Goal: Information Seeking & Learning: Learn about a topic

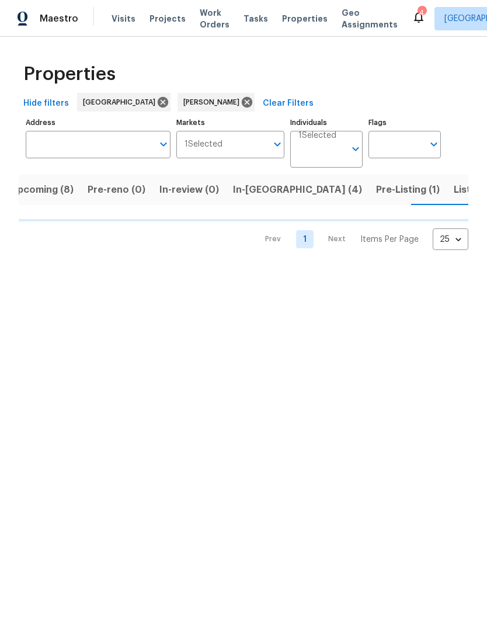
scroll to position [0, 16]
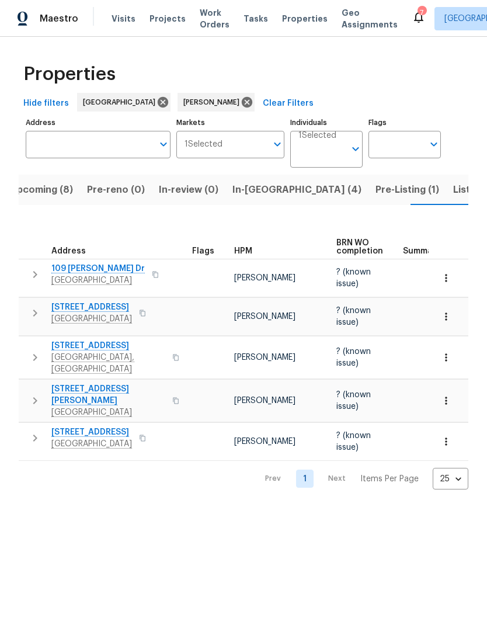
click at [24, 392] on button "button" at bounding box center [34, 400] width 23 height 35
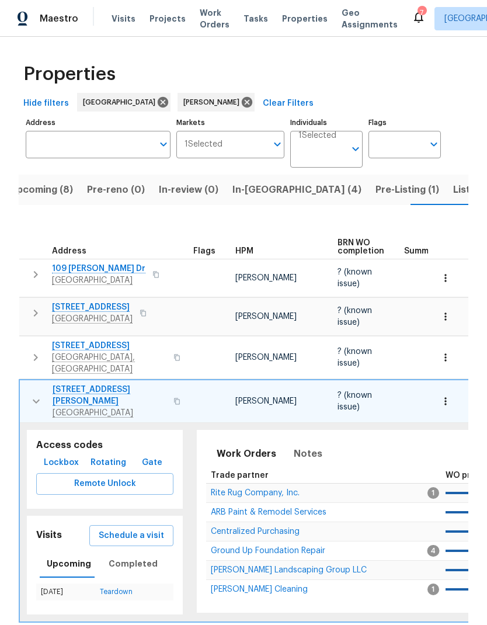
click at [224, 508] on span "ARB Paint & Remodel Services" at bounding box center [269, 512] width 116 height 8
click at [25, 389] on button "button" at bounding box center [36, 401] width 23 height 35
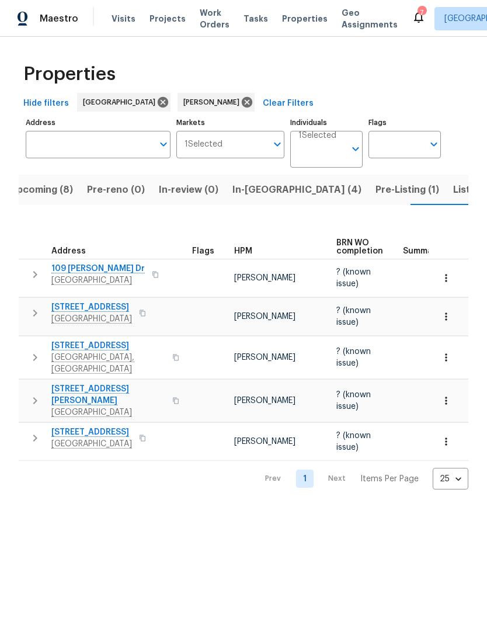
click at [15, 392] on div "Properties Hide filters Nashville Eric Ovalle Clear Filters Address Address Mar…" at bounding box center [243, 272] width 487 height 471
click at [180, 188] on span "In-review (0)" at bounding box center [189, 190] width 60 height 16
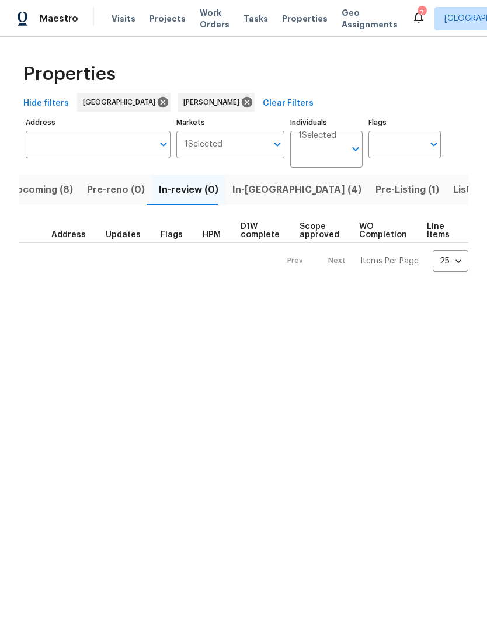
click at [243, 185] on span "In-reno (4)" at bounding box center [296, 190] width 129 height 16
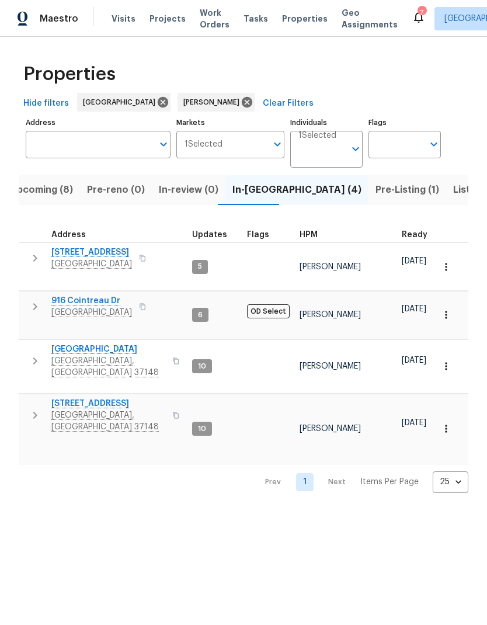
click at [27, 398] on button "button" at bounding box center [34, 415] width 23 height 35
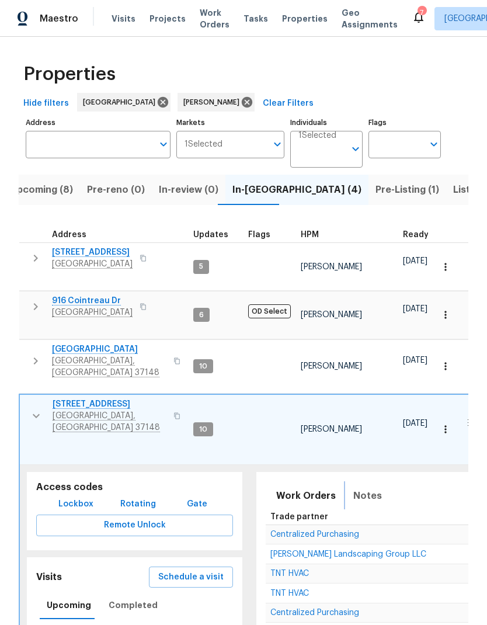
click at [353, 487] on span "Notes" at bounding box center [367, 495] width 29 height 16
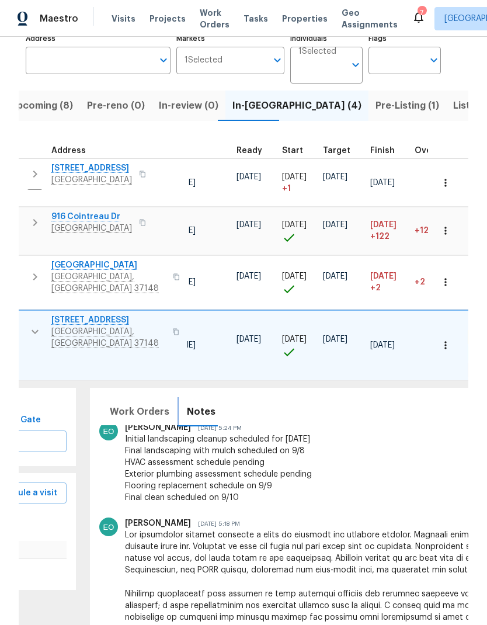
scroll to position [0, 167]
click at [250, 619] on div "Work Orders Notes Not seen today Mark Seen Renovation RENOVATION ​ Add Renovati…" at bounding box center [426, 530] width 689 height 299
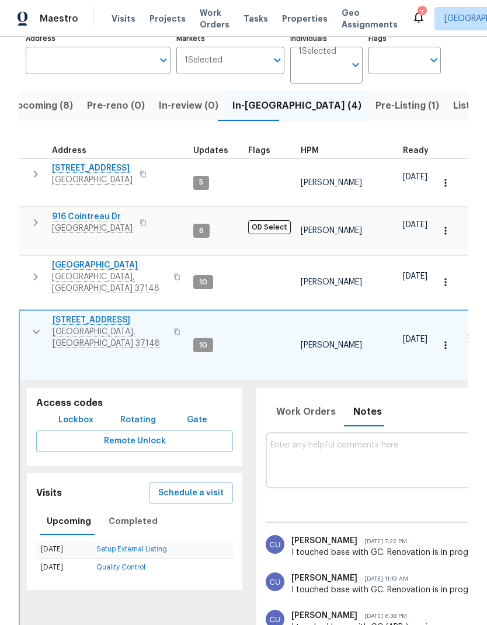
scroll to position [0, 0]
click at [21, 256] on td "844 College St Portland, TN 37148" at bounding box center [103, 277] width 169 height 42
click at [33, 270] on icon "button" at bounding box center [36, 277] width 14 height 14
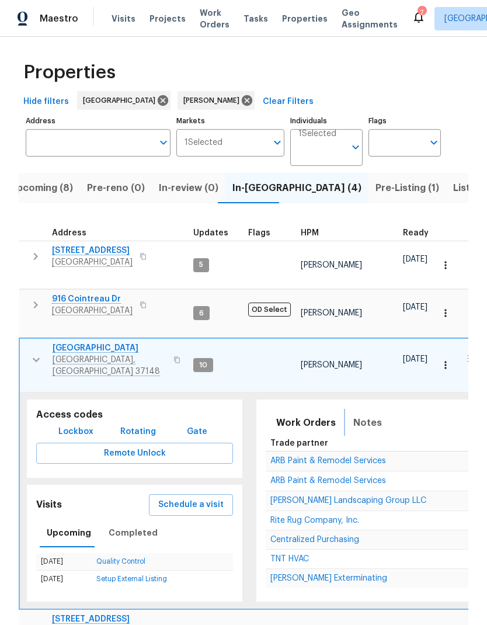
click at [353, 414] on span "Notes" at bounding box center [367, 422] width 29 height 16
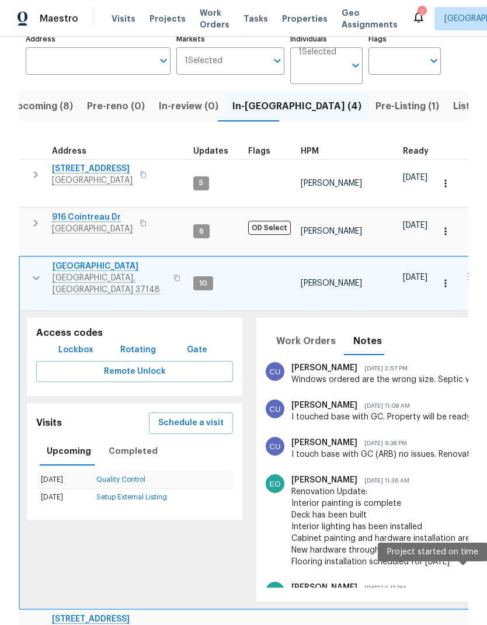
click at [33, 271] on icon "button" at bounding box center [36, 278] width 14 height 14
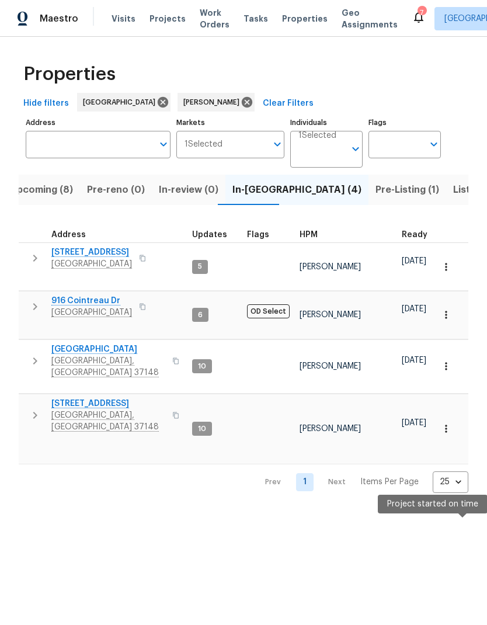
click at [34, 408] on icon "button" at bounding box center [35, 415] width 14 height 14
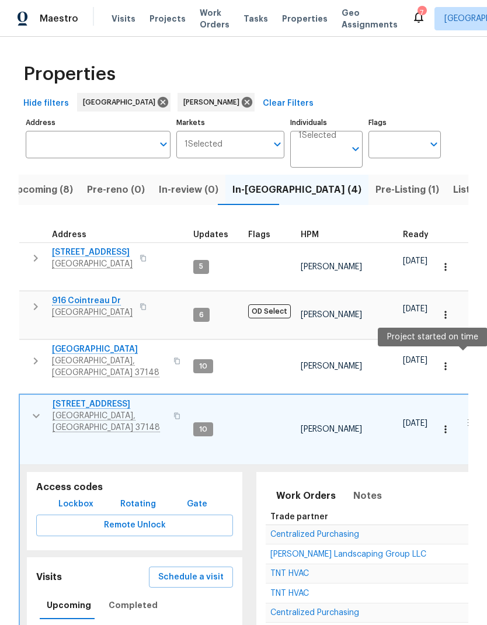
click at [170, 402] on button "button" at bounding box center [177, 416] width 14 height 28
click at [22, 395] on td "1202 52E Hwy Portland, TN 37148" at bounding box center [104, 416] width 169 height 42
click at [26, 398] on button "button" at bounding box center [36, 415] width 23 height 35
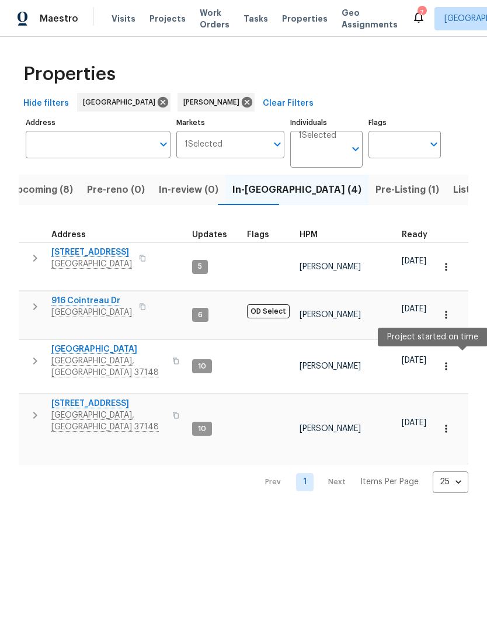
click at [453, 185] on span "Listed (8)" at bounding box center [475, 190] width 44 height 16
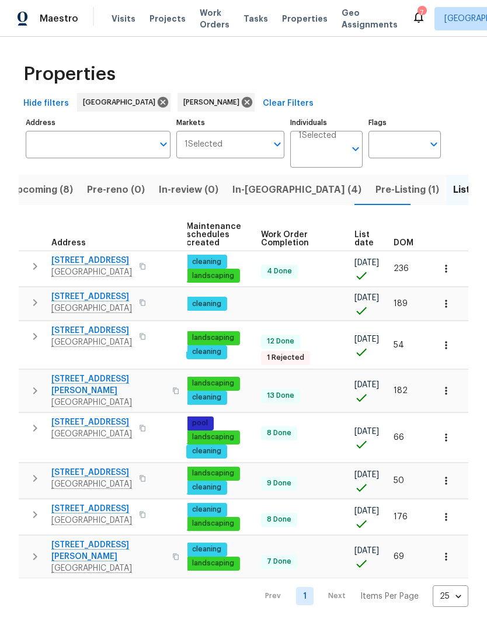
scroll to position [0, 170]
click at [358, 228] on th "List date" at bounding box center [369, 235] width 39 height 32
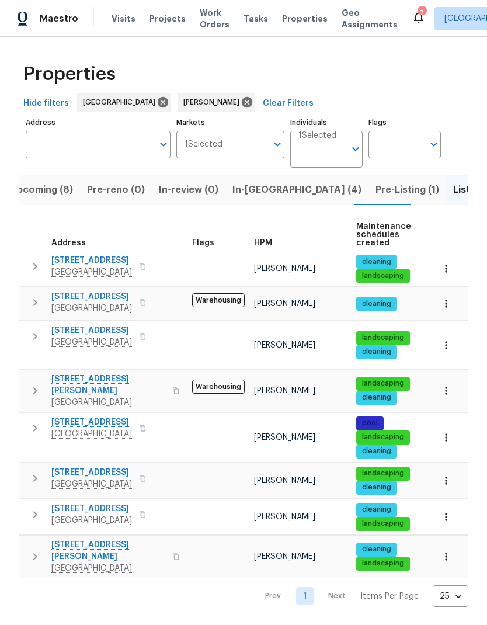
scroll to position [0, 0]
click at [34, 271] on icon "button" at bounding box center [35, 266] width 14 height 14
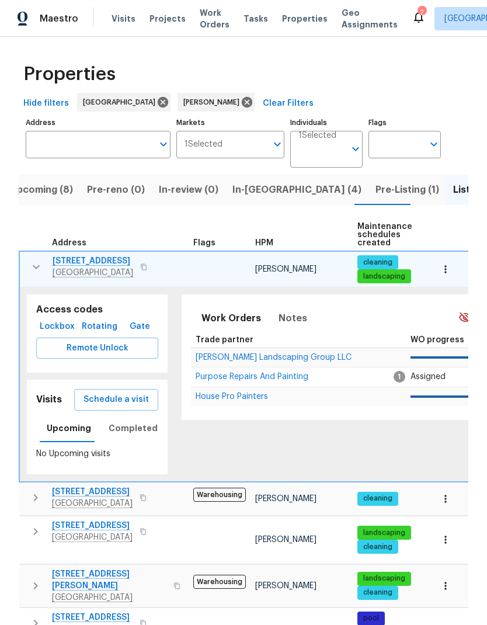
click at [218, 375] on span "Purpose Repairs And Painting" at bounding box center [252, 376] width 113 height 8
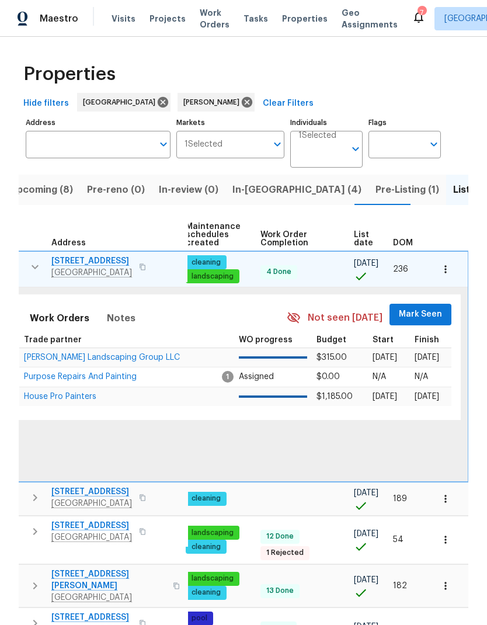
scroll to position [0, 171]
click at [421, 311] on span "Mark Seen" at bounding box center [420, 314] width 43 height 15
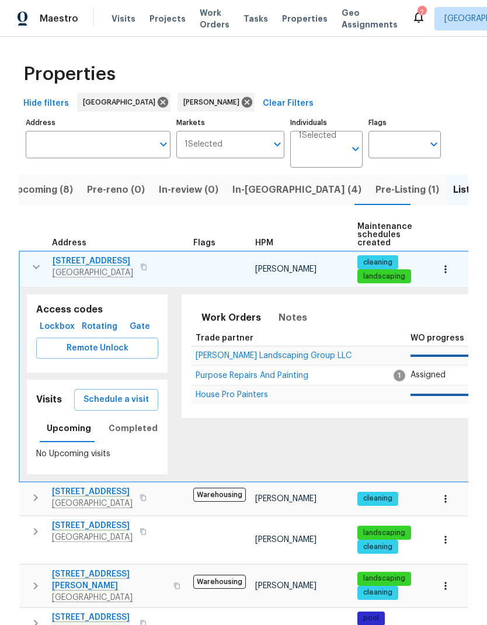
scroll to position [0, -1]
click at [33, 277] on button "button" at bounding box center [36, 266] width 23 height 23
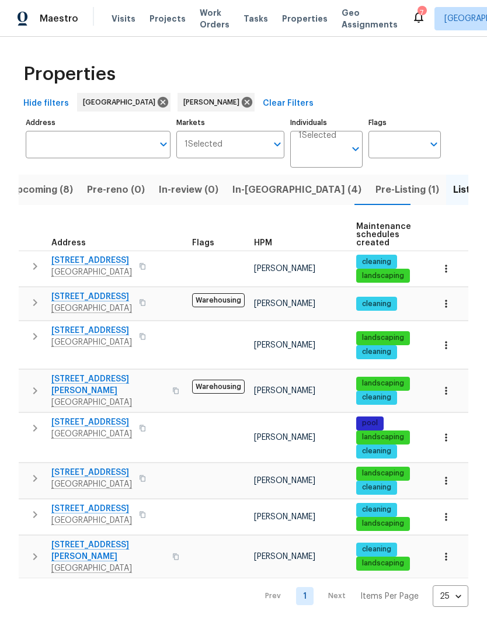
scroll to position [0, 0]
click at [32, 302] on icon "button" at bounding box center [35, 302] width 14 height 14
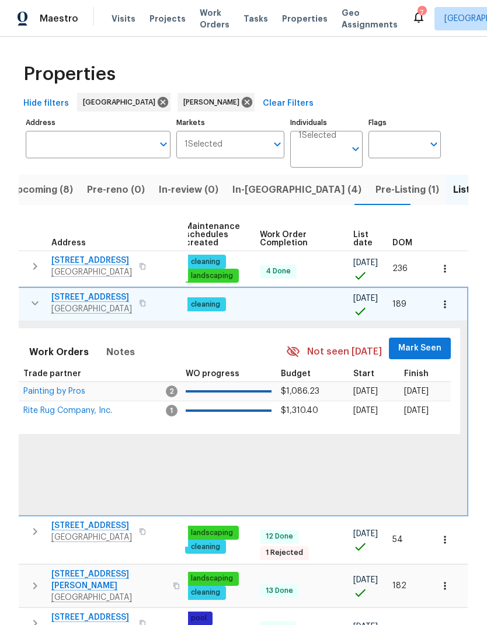
scroll to position [0, 171]
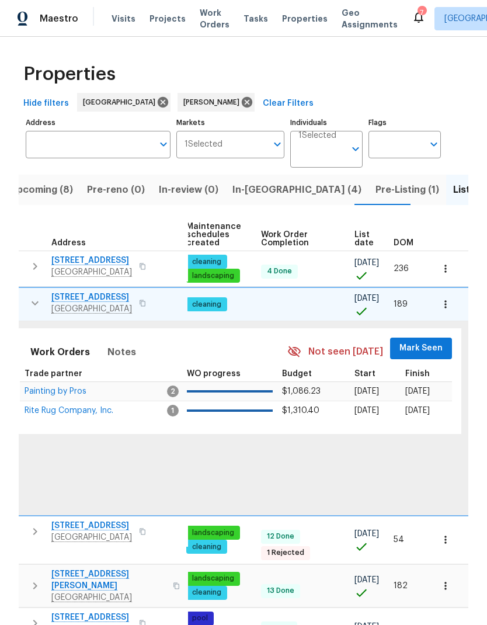
click at [419, 351] on span "Mark Seen" at bounding box center [420, 348] width 43 height 15
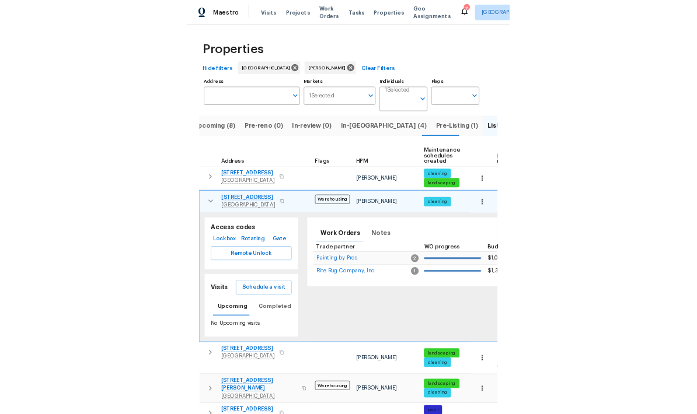
scroll to position [0, 0]
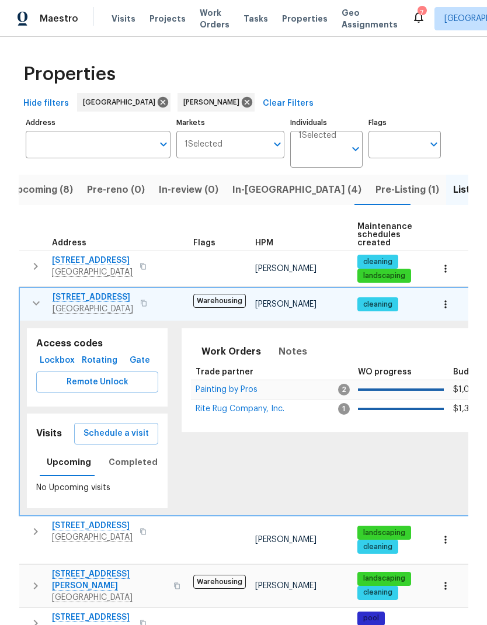
click at [231, 408] on span "Rite Rug Company, Inc." at bounding box center [240, 409] width 89 height 8
click at [454, 311] on button "button" at bounding box center [446, 304] width 26 height 26
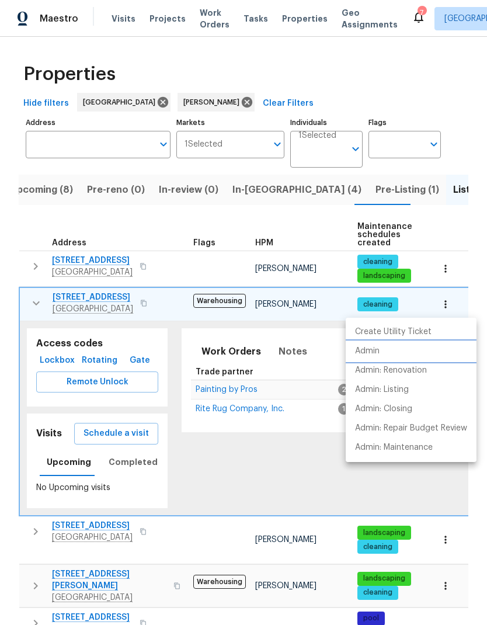
click at [368, 349] on p "Admin" at bounding box center [367, 351] width 25 height 12
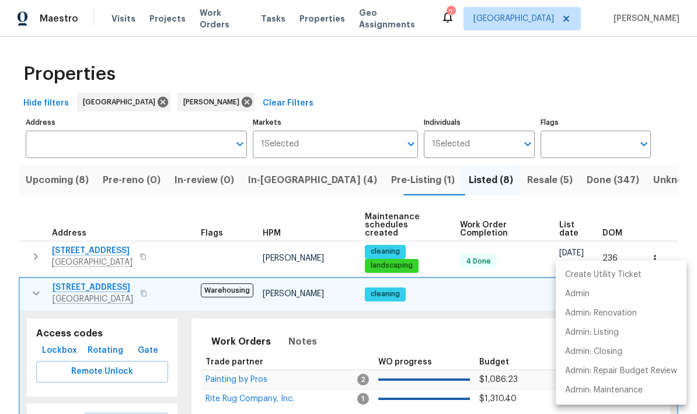
click at [71, 175] on div at bounding box center [348, 207] width 697 height 414
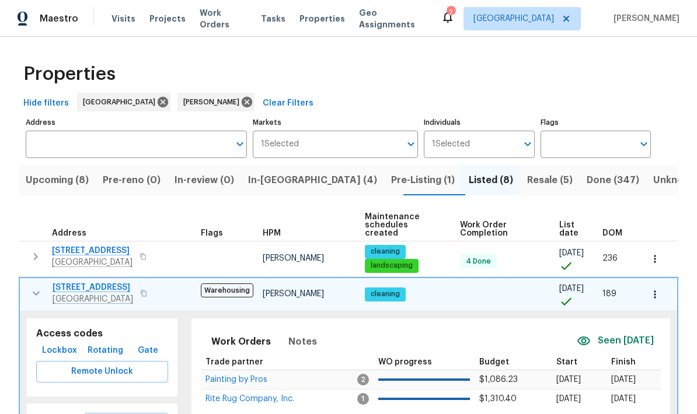
click at [83, 190] on button "Upcoming (8)" at bounding box center [57, 180] width 77 height 30
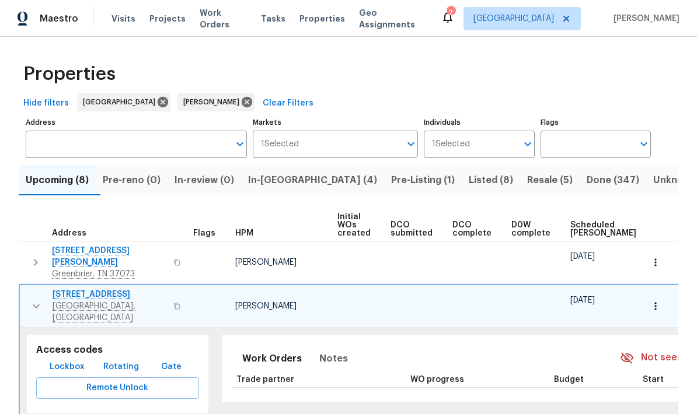
click at [33, 299] on icon "button" at bounding box center [36, 306] width 14 height 14
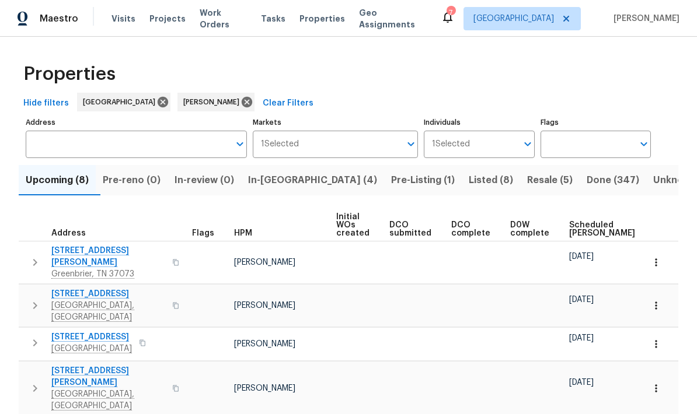
click at [486, 227] on span "Scheduled COE" at bounding box center [602, 229] width 66 height 16
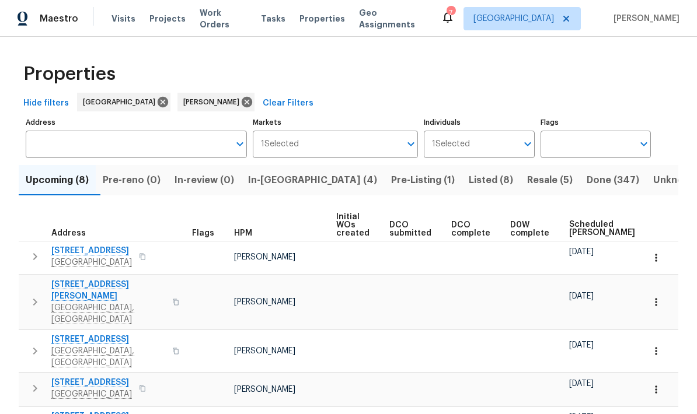
click at [30, 257] on icon "button" at bounding box center [35, 257] width 14 height 14
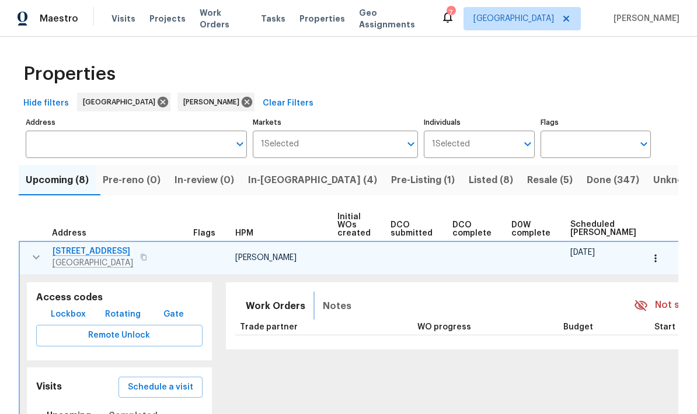
click at [323, 302] on span "Notes" at bounding box center [337, 306] width 29 height 16
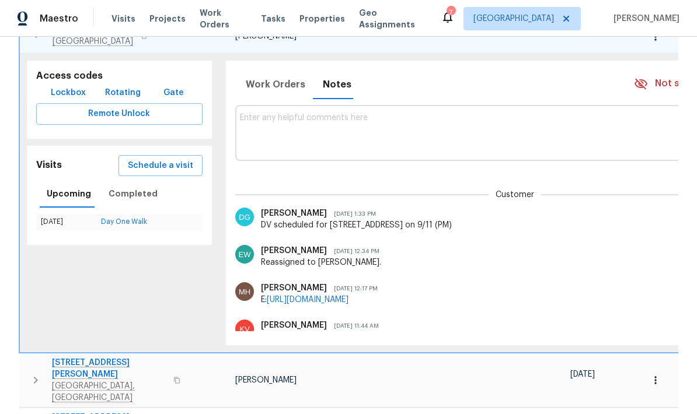
click at [486, 179] on body "Maestro Visits Projects Work Orders Tasks Properties Geo Assignments 7 Nashvill…" at bounding box center [348, 207] width 697 height 414
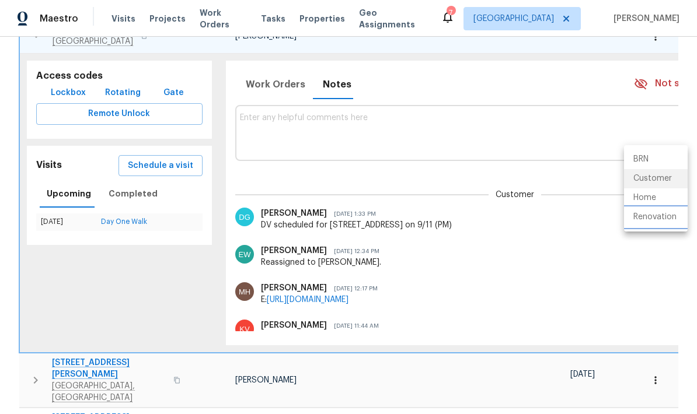
click at [486, 217] on li "Renovation" at bounding box center [656, 217] width 64 height 19
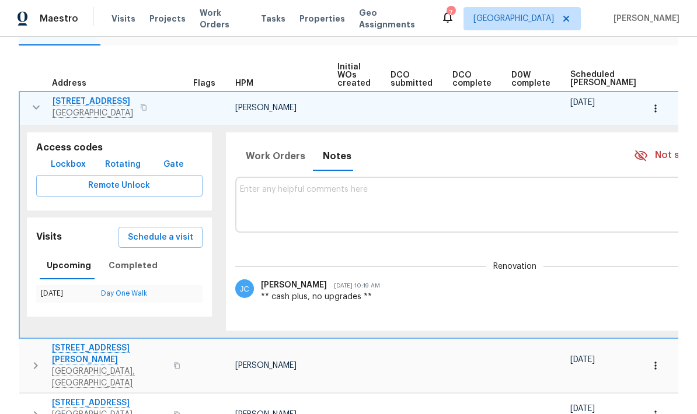
scroll to position [140, 0]
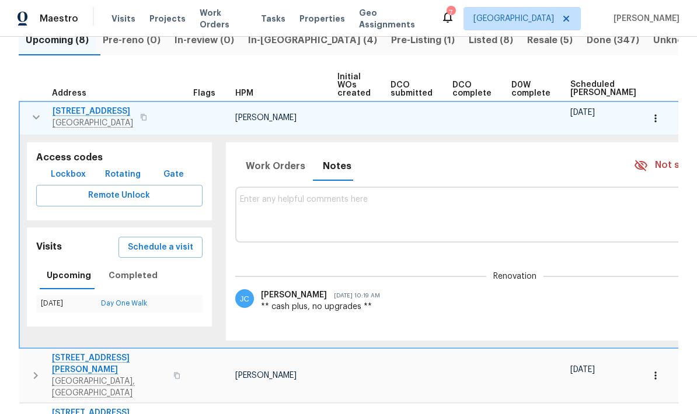
click at [40, 118] on icon "button" at bounding box center [36, 117] width 14 height 14
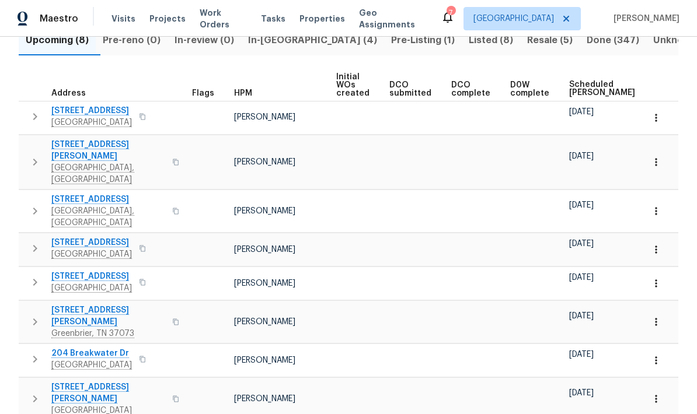
scroll to position [99, 0]
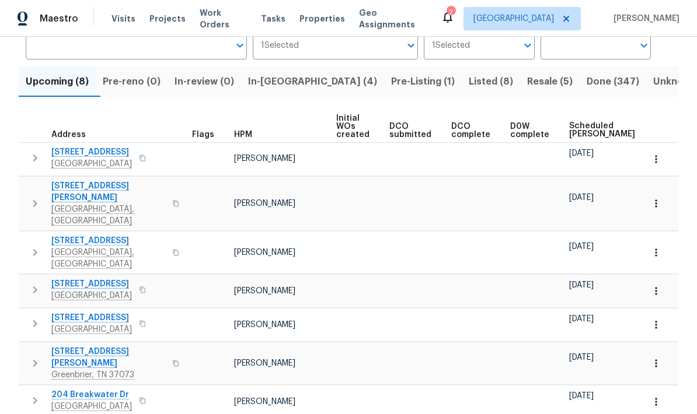
click at [29, 200] on button "button" at bounding box center [34, 203] width 23 height 47
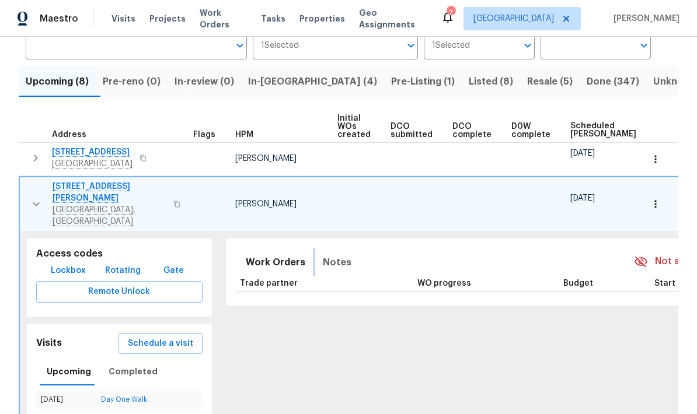
click at [323, 255] on span "Notes" at bounding box center [337, 263] width 29 height 16
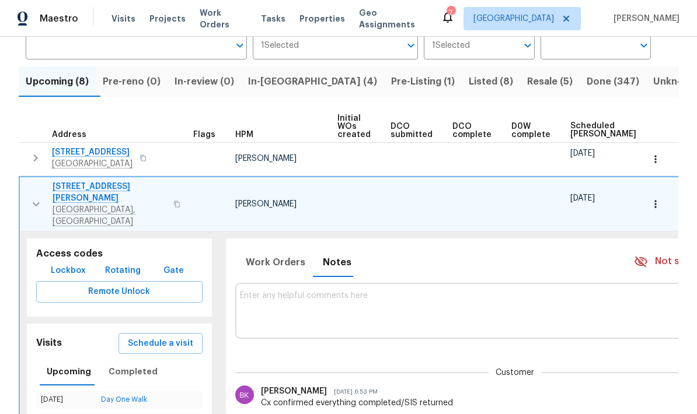
click at [486, 343] on body "Maestro Visits Projects Work Orders Tasks Properties Geo Assignments 7 Nashvill…" at bounding box center [348, 207] width 697 height 414
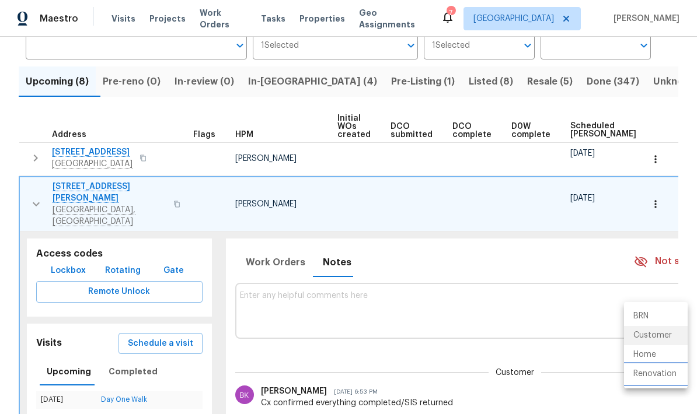
click at [486, 378] on li "Renovation" at bounding box center [656, 374] width 64 height 19
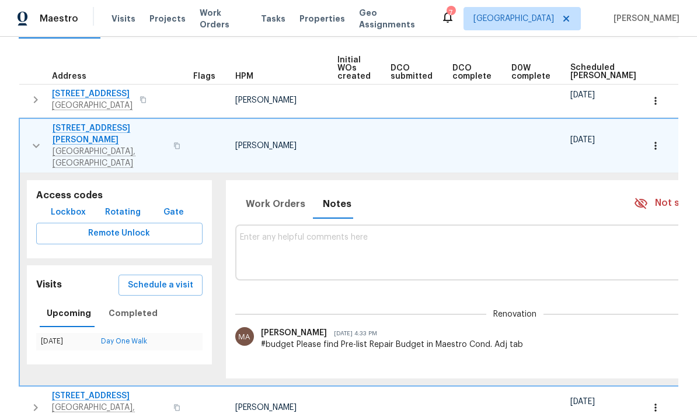
scroll to position [152, 0]
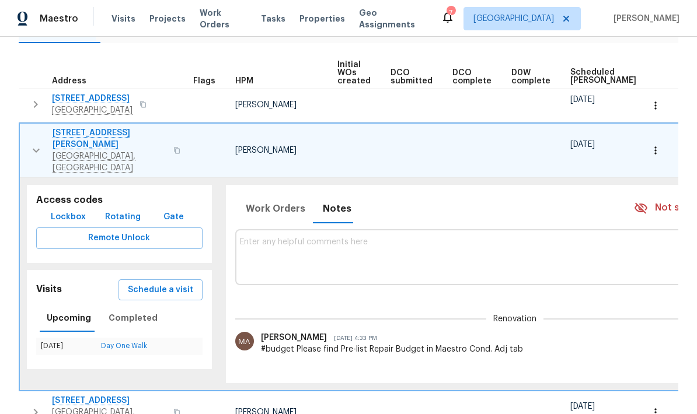
click at [72, 151] on span "Lebanon, TN 37090" at bounding box center [110, 162] width 114 height 23
click at [73, 105] on span "Mount Juliet, TN 37122" at bounding box center [92, 110] width 81 height 12
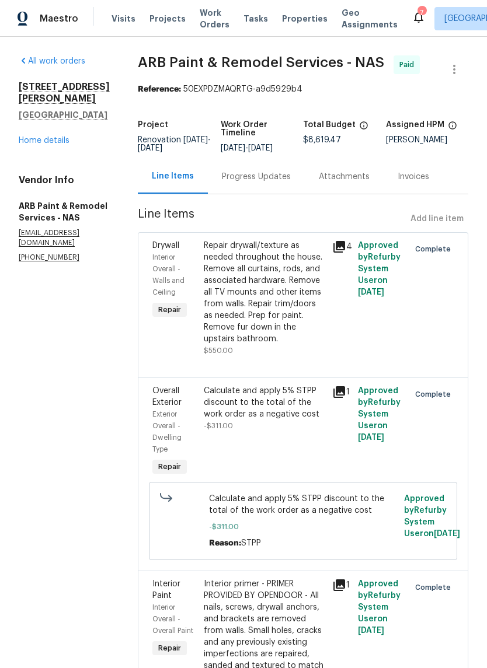
click at [48, 145] on link "Home details" at bounding box center [44, 141] width 51 height 8
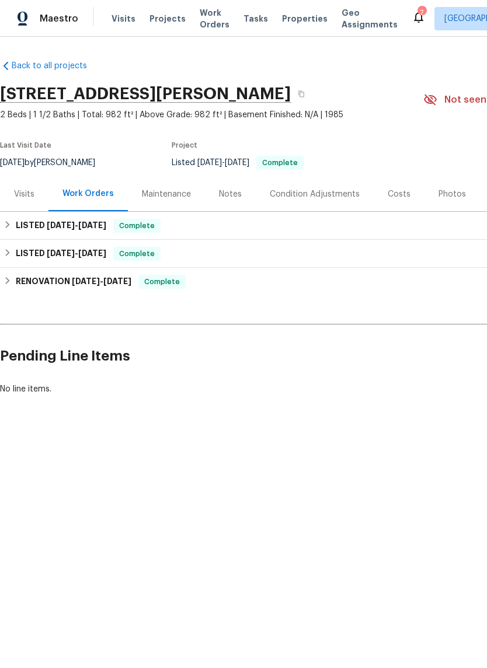
click at [431, 178] on div "Photos" at bounding box center [451, 194] width 55 height 34
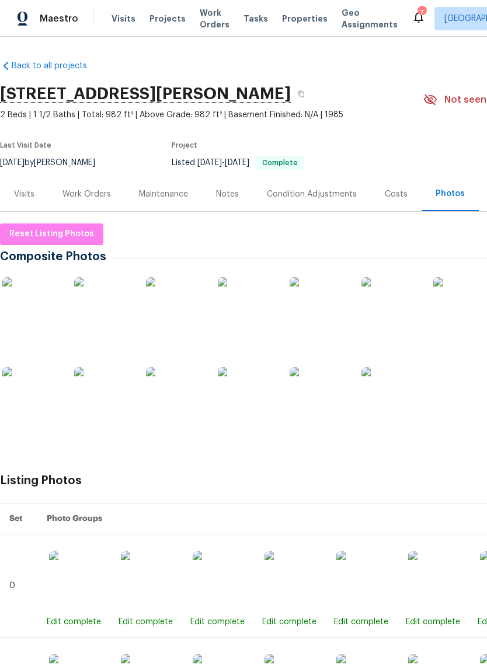
click at [41, 298] on img at bounding box center [31, 306] width 58 height 58
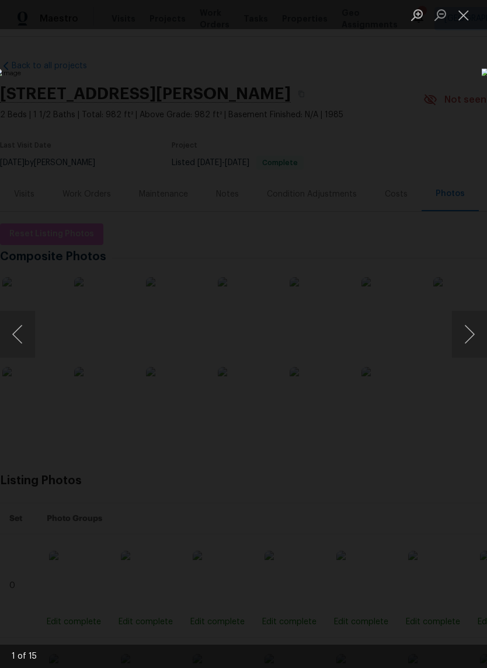
click at [464, 329] on button "Next image" at bounding box center [469, 334] width 35 height 47
click at [465, 330] on button "Next image" at bounding box center [469, 334] width 35 height 47
click at [462, 325] on button "Next image" at bounding box center [469, 334] width 35 height 47
click at [466, 325] on button "Next image" at bounding box center [469, 334] width 35 height 47
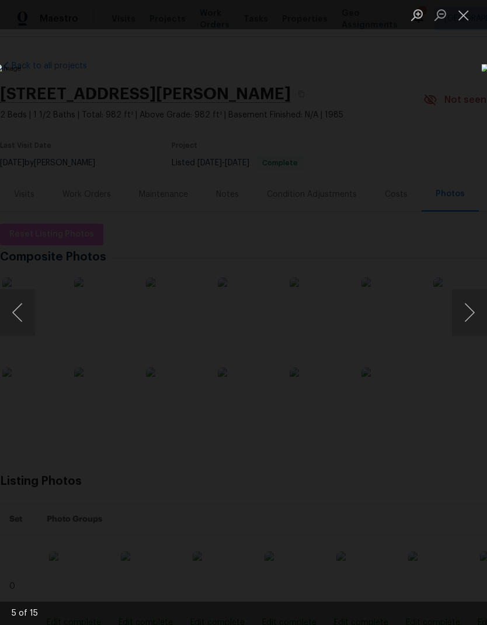
click at [464, 19] on button "Close lightbox" at bounding box center [463, 15] width 23 height 20
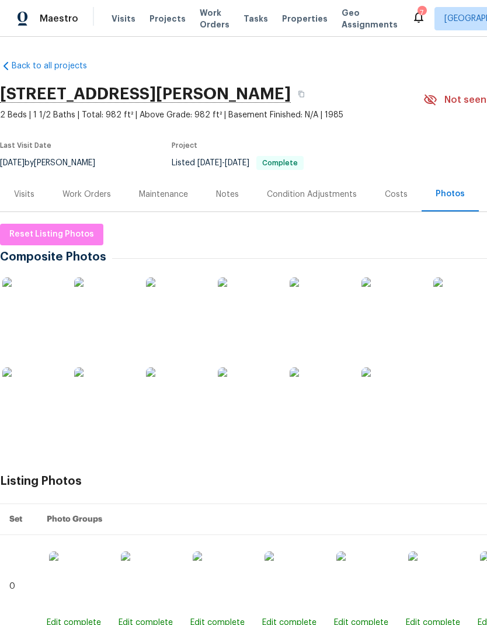
click at [95, 385] on img at bounding box center [103, 396] width 58 height 58
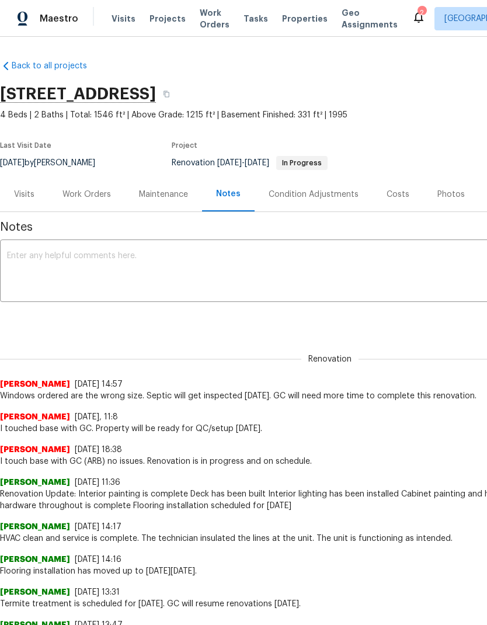
click at [91, 197] on div "Work Orders" at bounding box center [86, 195] width 48 height 12
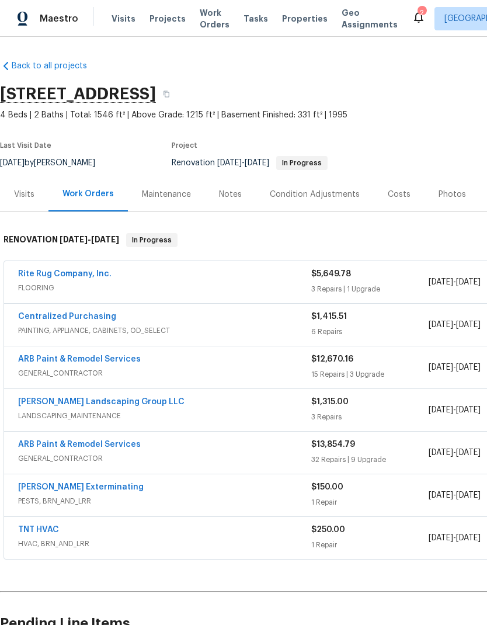
click at [238, 201] on div "Notes" at bounding box center [230, 194] width 51 height 34
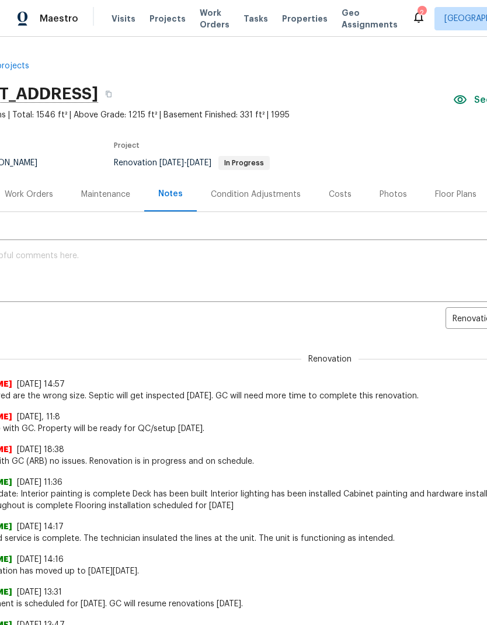
scroll to position [0, 58]
click at [27, 193] on div "Work Orders" at bounding box center [29, 195] width 48 height 12
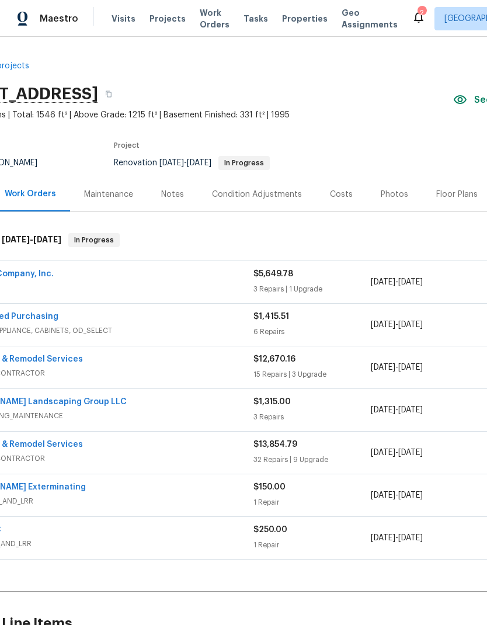
click at [46, 440] on link "ARB Paint & Remodel Services" at bounding box center [21, 444] width 123 height 8
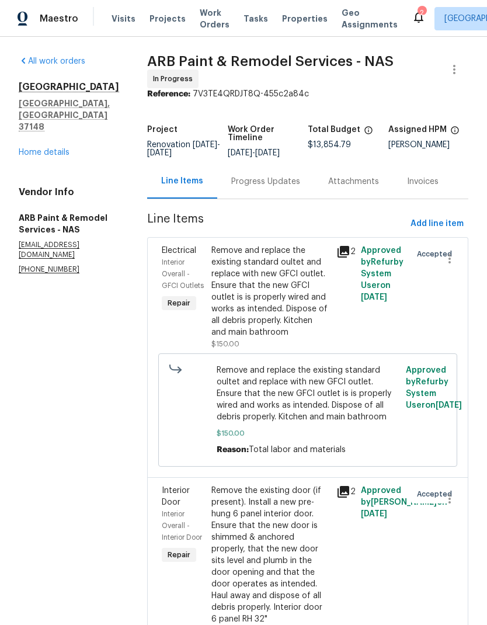
click at [234, 176] on div "Progress Updates" at bounding box center [265, 182] width 69 height 12
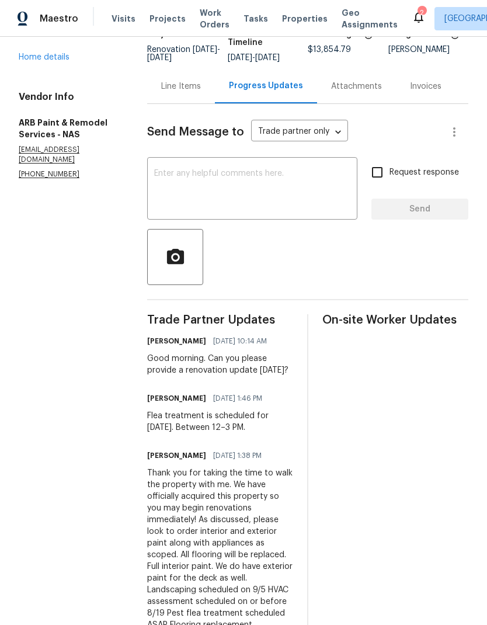
scroll to position [95, 0]
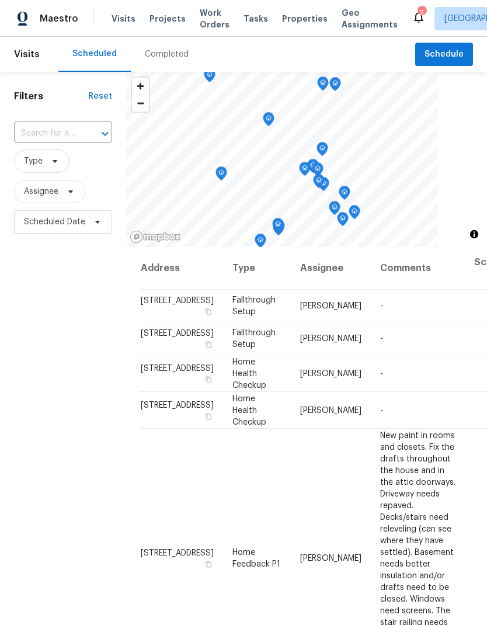
click at [86, 137] on div at bounding box center [97, 134] width 30 height 16
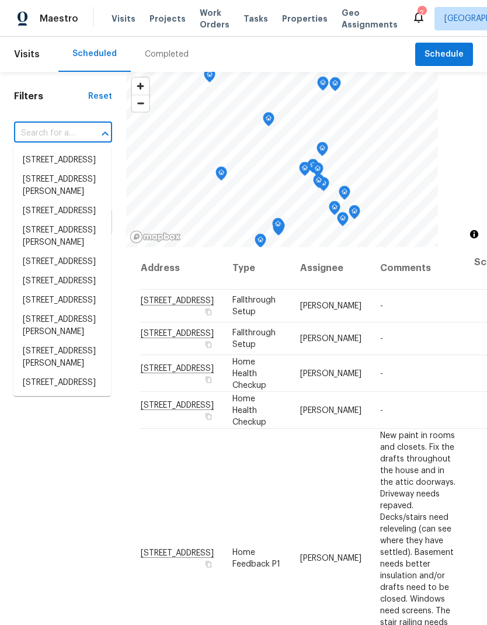
click at [51, 134] on input "text" at bounding box center [46, 133] width 65 height 18
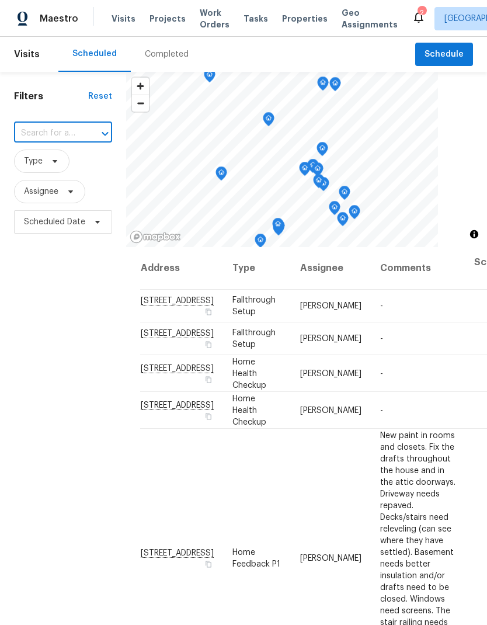
paste input "[STREET_ADDRESS]"
type input "[STREET_ADDRESS]"
click at [51, 166] on li "[STREET_ADDRESS]" at bounding box center [61, 160] width 97 height 19
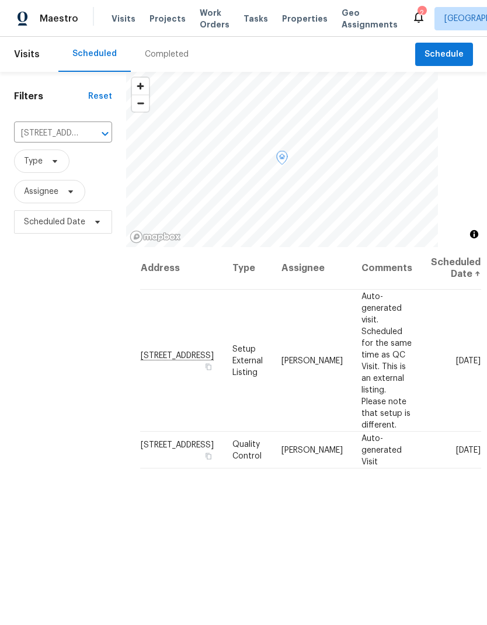
click at [0, 0] on span at bounding box center [0, 0] width 0 height 0
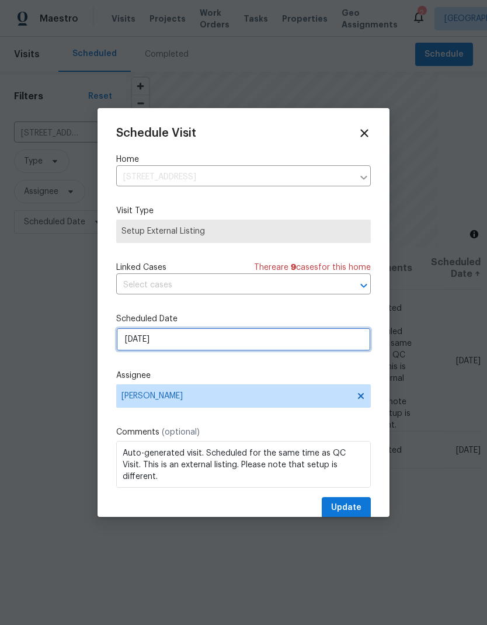
click at [263, 343] on input "[DATE]" at bounding box center [243, 339] width 255 height 23
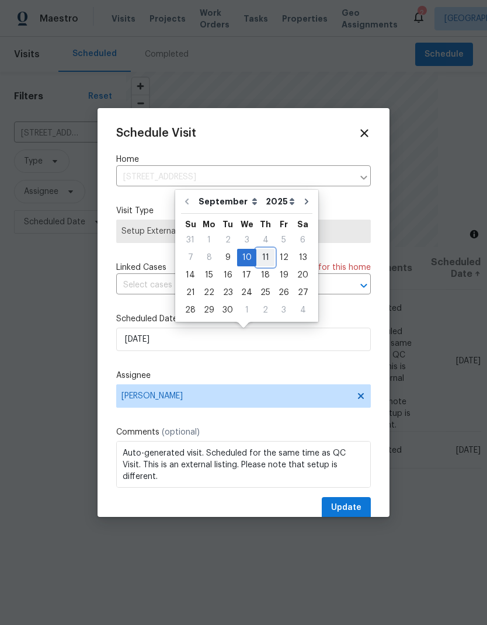
click at [261, 255] on div "11" at bounding box center [265, 257] width 18 height 16
type input "[DATE]"
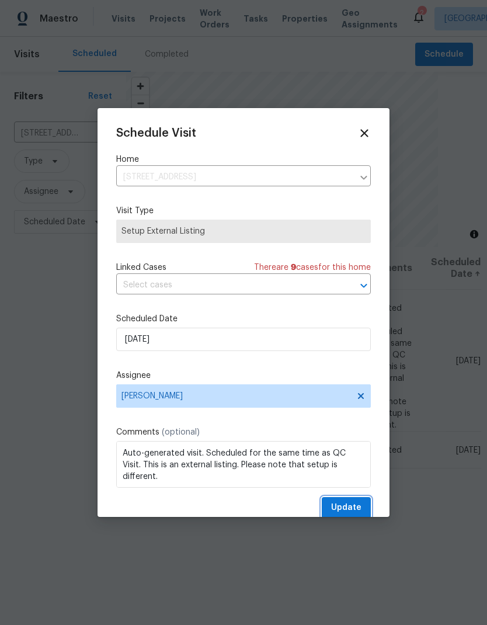
click at [334, 503] on button "Update" at bounding box center [346, 508] width 49 height 22
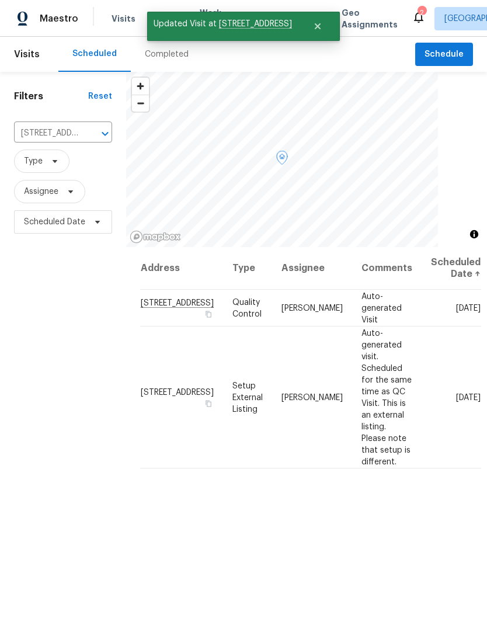
click at [0, 0] on icon at bounding box center [0, 0] width 0 height 0
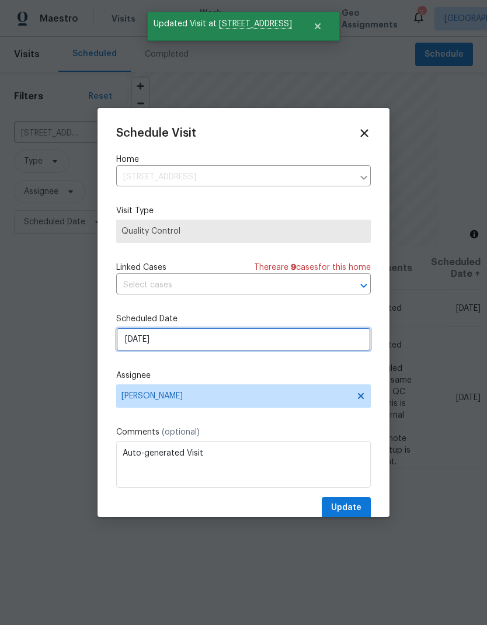
click at [254, 340] on input "[DATE]" at bounding box center [243, 339] width 255 height 23
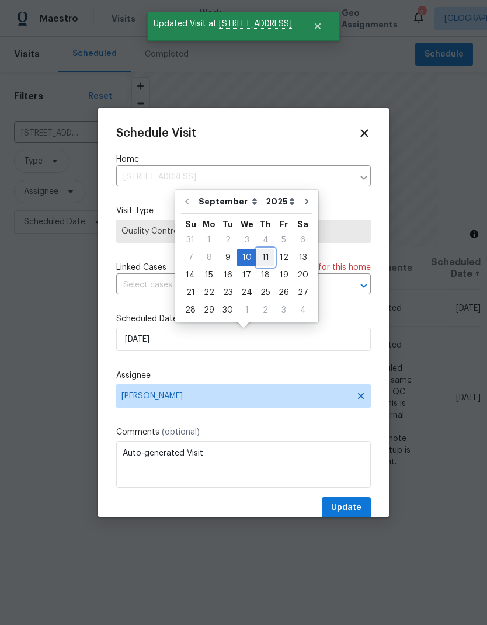
click at [262, 255] on div "11" at bounding box center [265, 257] width 18 height 16
type input "[DATE]"
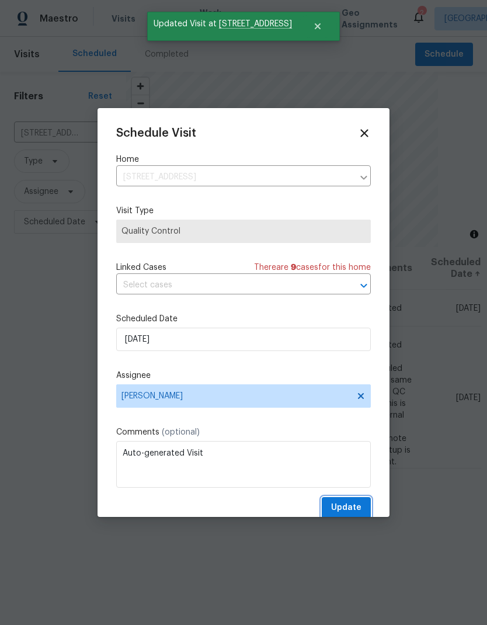
click at [344, 509] on span "Update" at bounding box center [346, 507] width 30 height 15
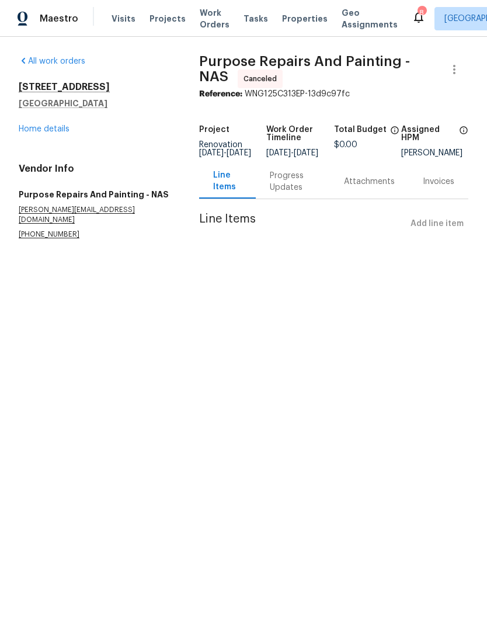
click at [40, 131] on link "Home details" at bounding box center [44, 129] width 51 height 8
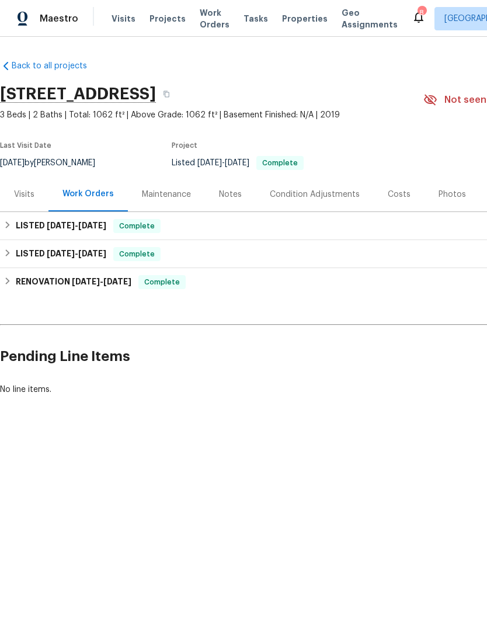
click at [447, 197] on div "Photos" at bounding box center [451, 195] width 27 height 12
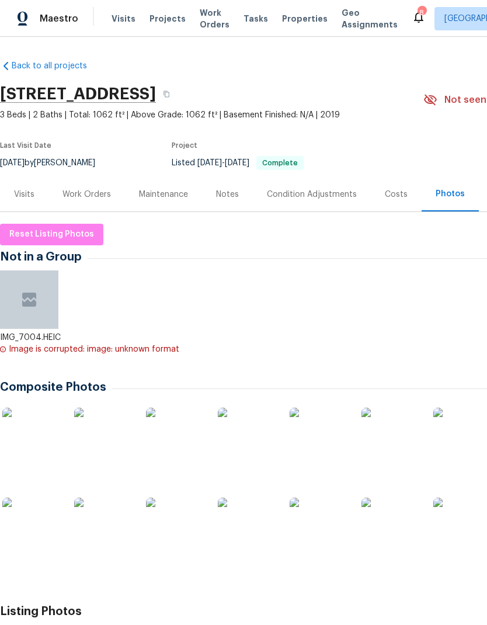
click at [40, 423] on img at bounding box center [31, 436] width 58 height 58
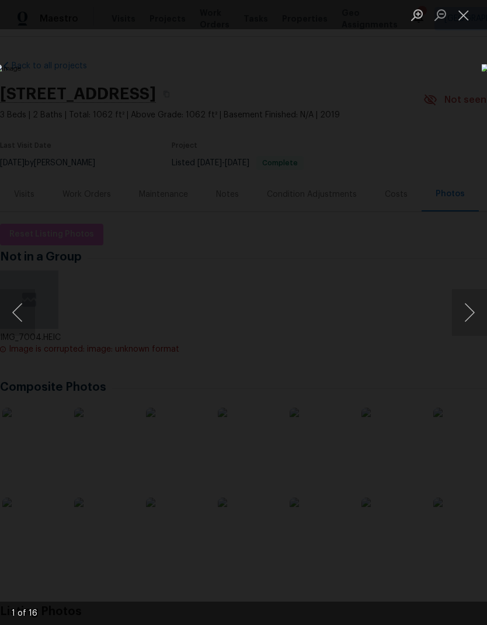
click at [482, 323] on button "Next image" at bounding box center [469, 312] width 35 height 47
click at [475, 302] on button "Next image" at bounding box center [469, 312] width 35 height 47
click at [481, 324] on button "Next image" at bounding box center [469, 312] width 35 height 47
click at [467, 315] on button "Next image" at bounding box center [469, 312] width 35 height 47
click at [482, 313] on button "Next image" at bounding box center [469, 312] width 35 height 47
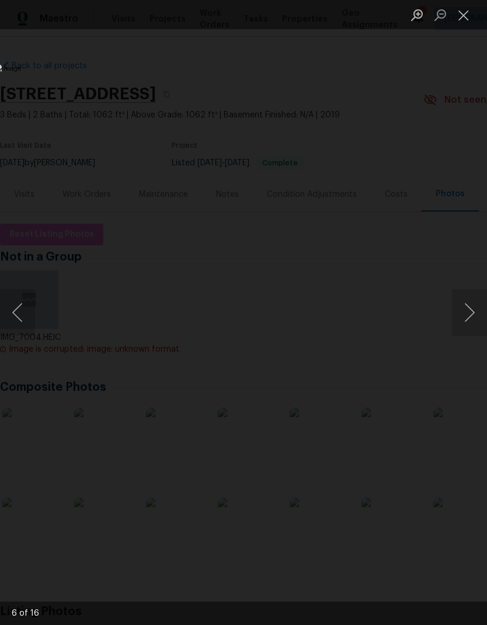
click at [459, 312] on button "Next image" at bounding box center [469, 312] width 35 height 47
click at [474, 20] on button "Close lightbox" at bounding box center [463, 15] width 23 height 20
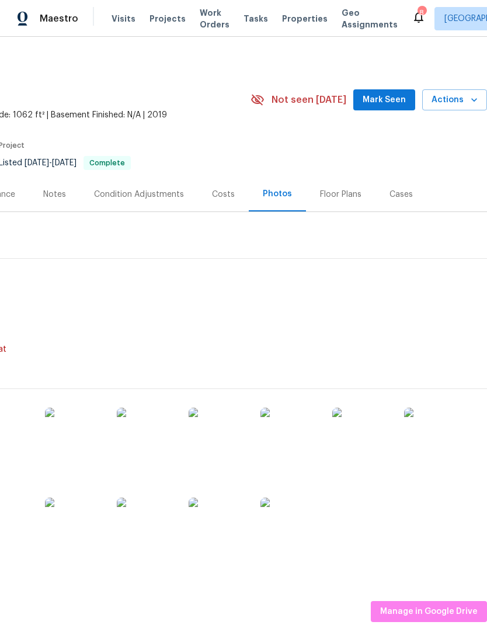
scroll to position [0, 173]
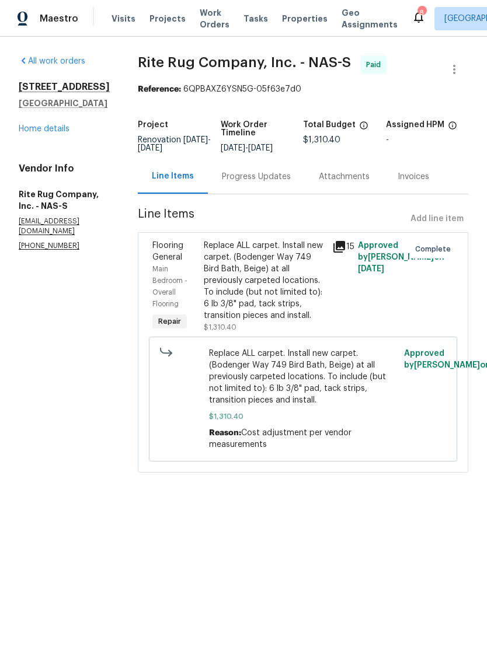
click at [48, 112] on div "3024 Thornbury Pl Old Hickory, TN 37138 Home details" at bounding box center [64, 108] width 91 height 54
click at [44, 128] on link "Home details" at bounding box center [44, 129] width 51 height 8
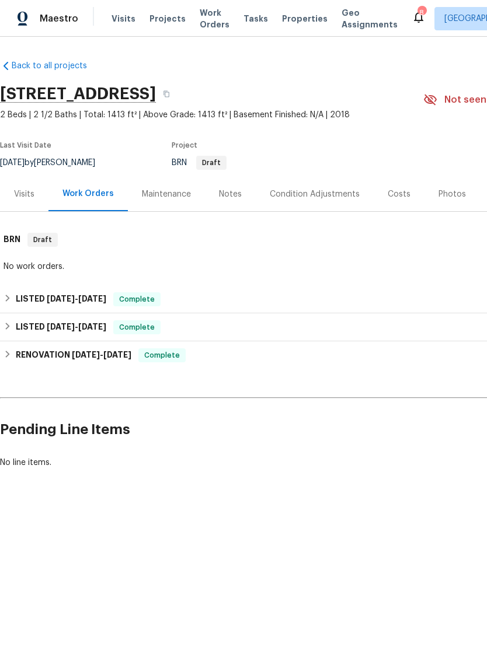
click at [452, 201] on div "Photos" at bounding box center [451, 194] width 55 height 34
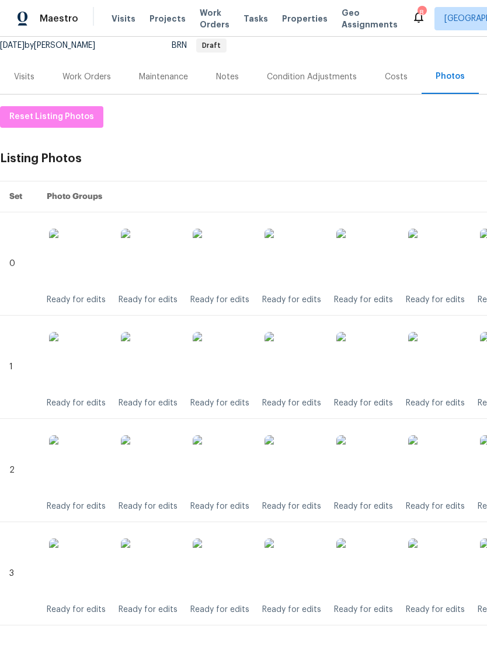
scroll to position [116, 0]
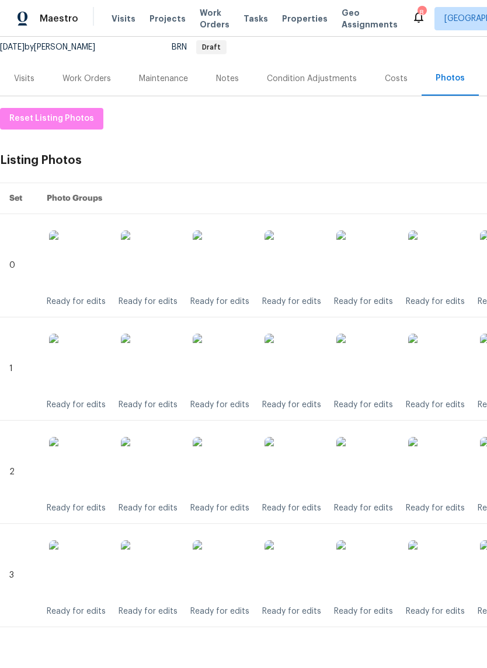
click at [287, 469] on img at bounding box center [293, 466] width 58 height 58
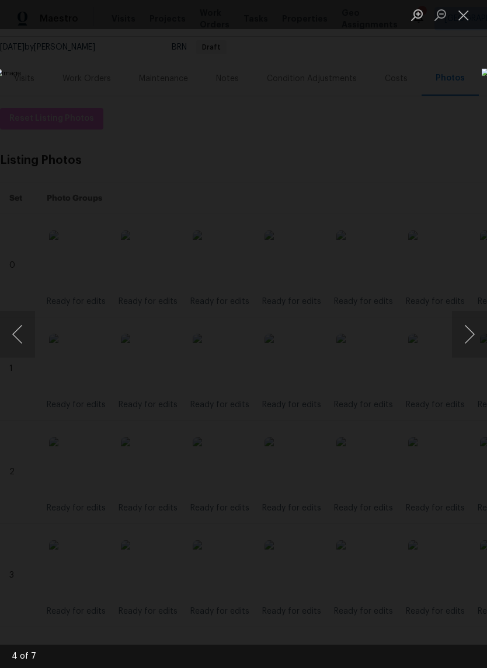
click at [458, 14] on button "Close lightbox" at bounding box center [463, 15] width 23 height 20
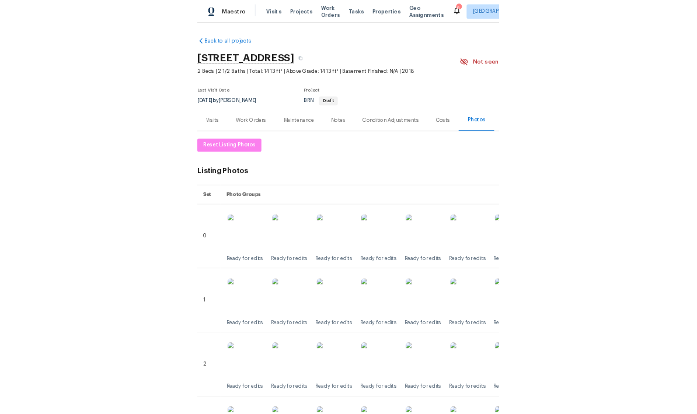
scroll to position [0, 0]
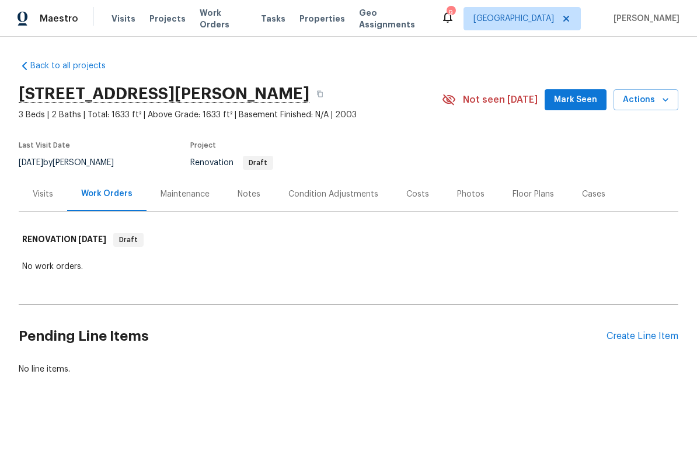
click at [403, 185] on div "Costs" at bounding box center [417, 194] width 51 height 34
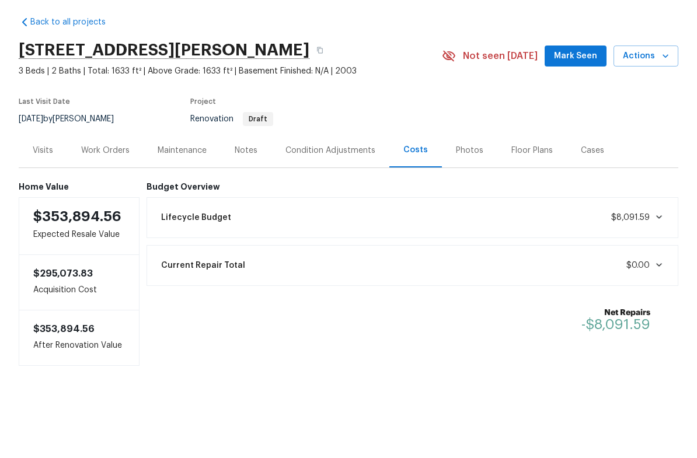
scroll to position [23, 0]
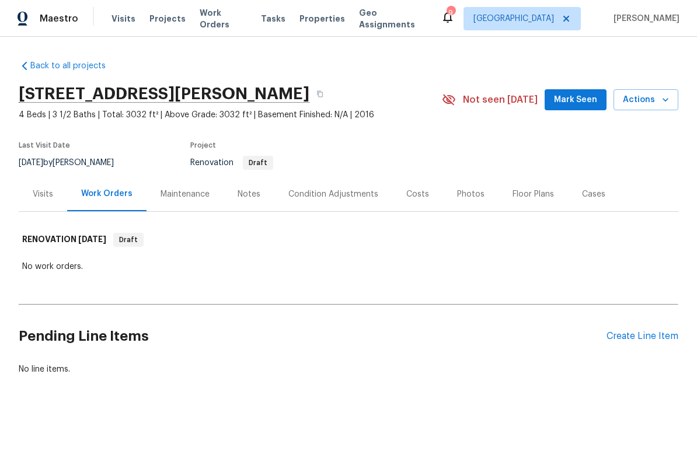
click at [450, 188] on div "Photos" at bounding box center [470, 194] width 55 height 34
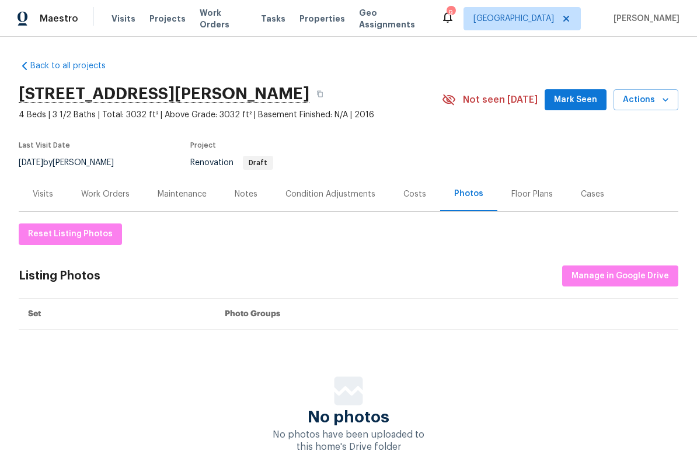
click at [411, 187] on div "Costs" at bounding box center [414, 194] width 51 height 34
